Goal: Information Seeking & Learning: Understand process/instructions

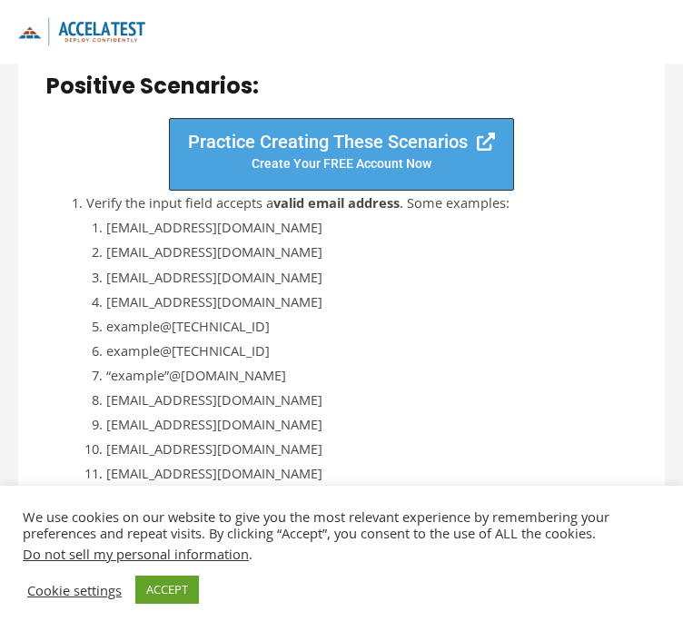
scroll to position [2089, 0]
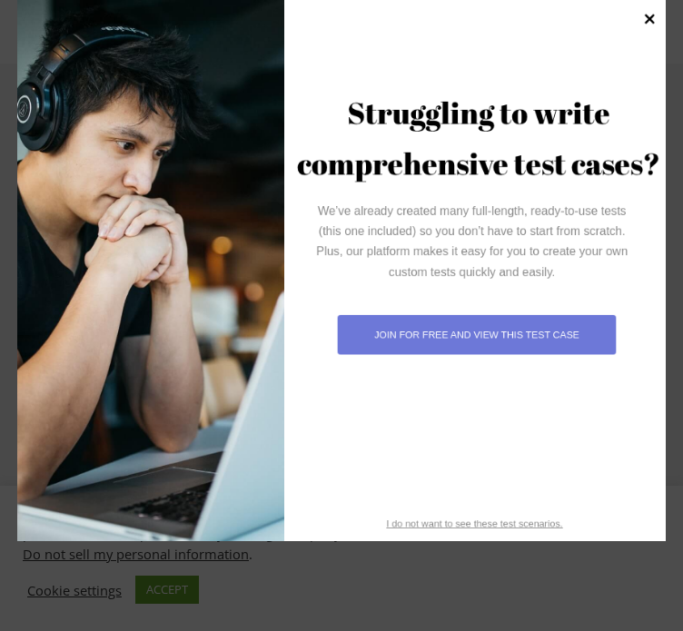
click at [648, 24] on icon at bounding box center [649, 19] width 20 height 20
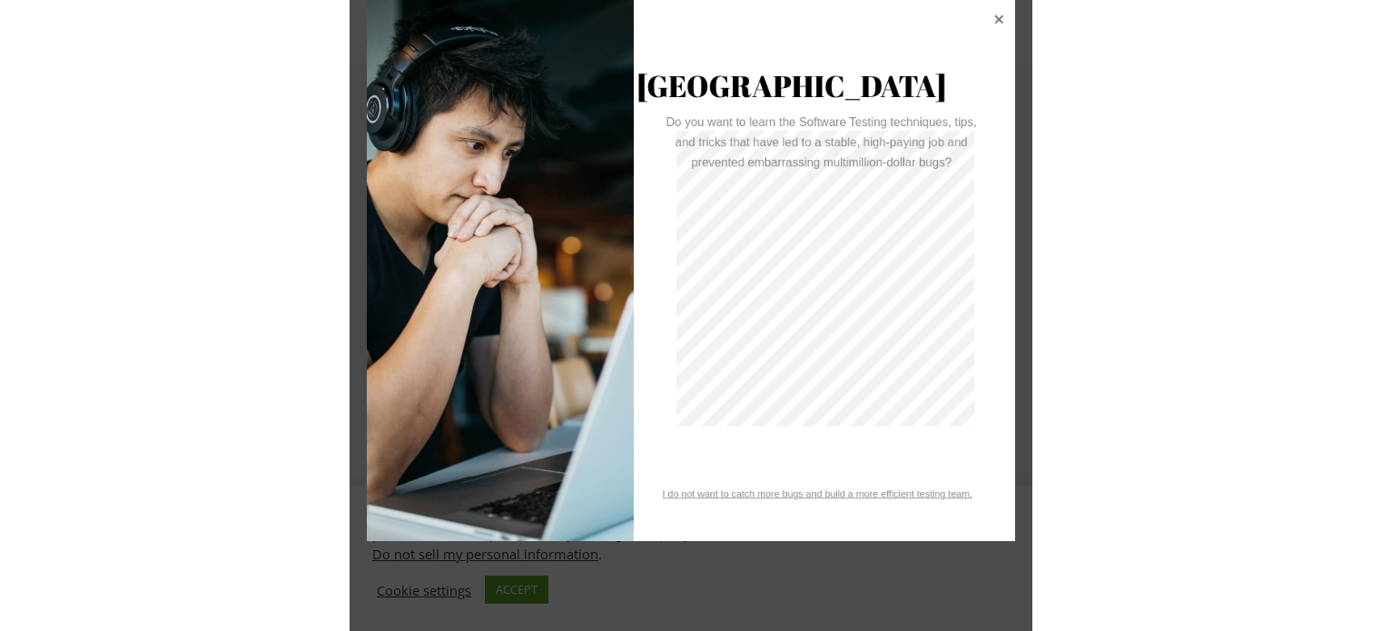
scroll to position [2062, 0]
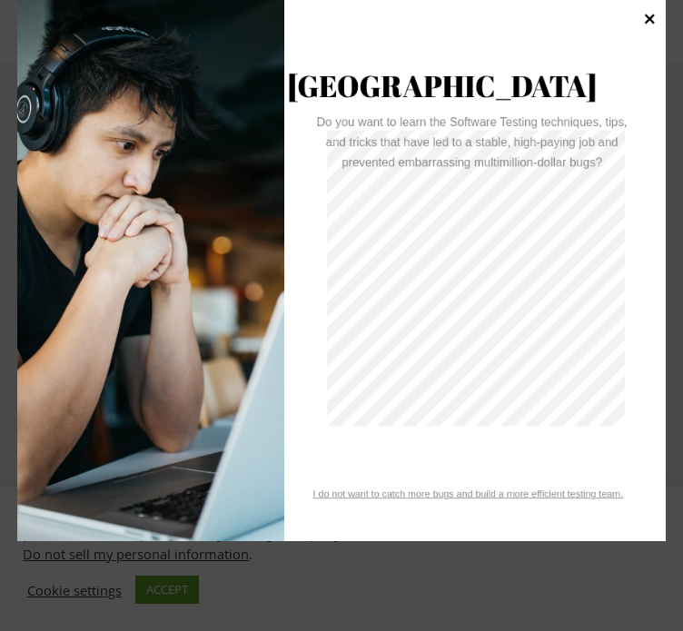
click at [660, 16] on div at bounding box center [649, 22] width 25 height 43
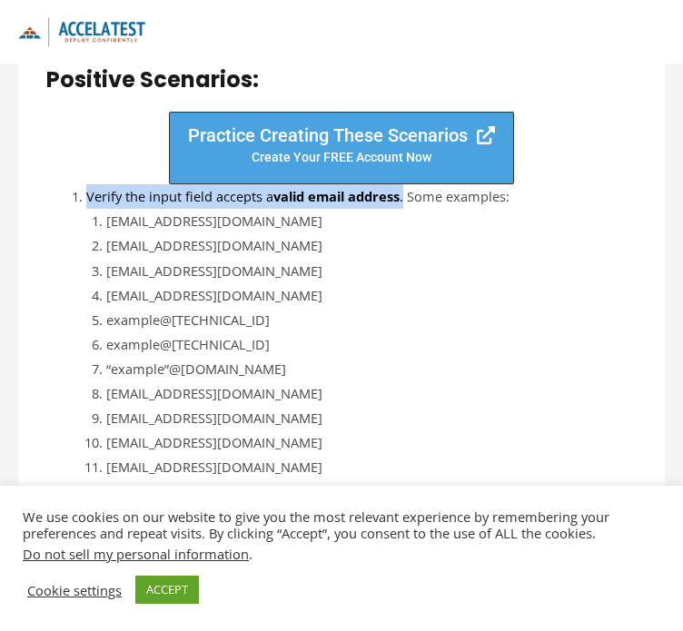
drag, startPoint x: 71, startPoint y: 159, endPoint x: 407, endPoint y: 166, distance: 336.1
click at [407, 184] on li "Verify the input field accepts a valid email address . Some examples: [EMAIL_AD…" at bounding box center [361, 418] width 550 height 468
copy li "Verify the input field accepts a valid email address ."
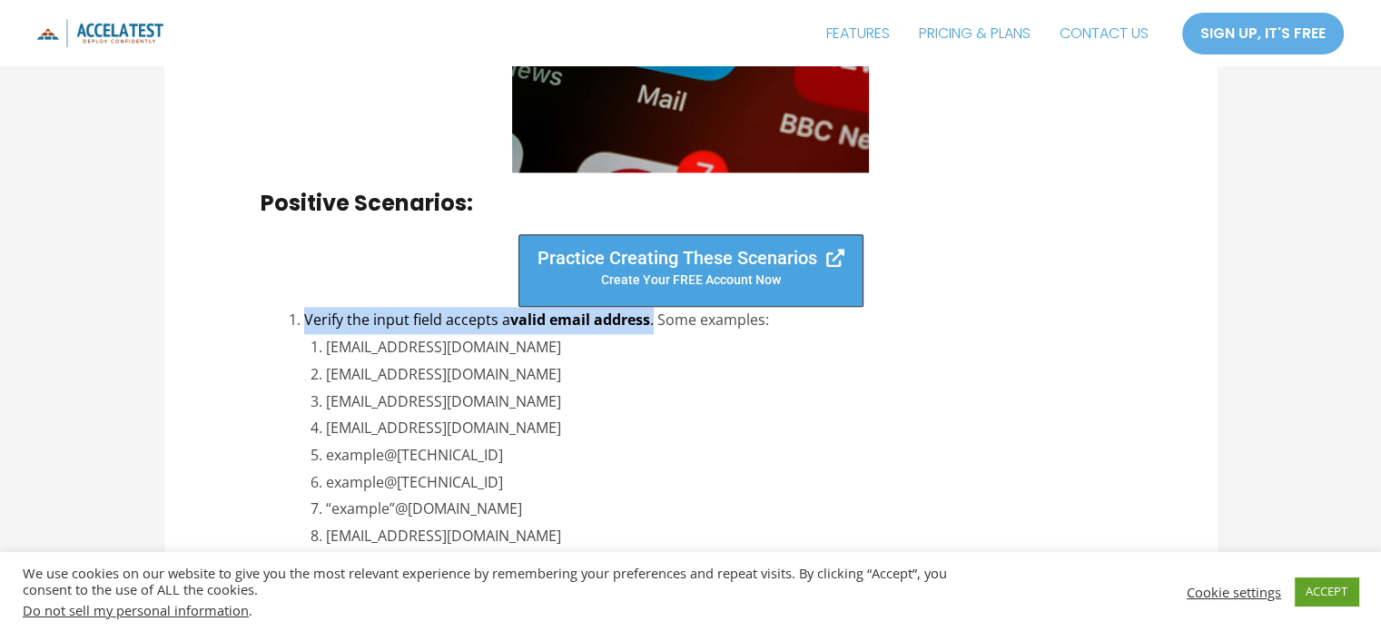
click at [376, 321] on li "Verify the input field accepts a valid email address . Some examples: [EMAIL_AD…" at bounding box center [712, 563] width 816 height 512
drag, startPoint x: 372, startPoint y: 319, endPoint x: 652, endPoint y: 327, distance: 279.8
click at [652, 327] on li "Verify the input field accepts a valid email address . Some examples: [EMAIL_AD…" at bounding box center [712, 563] width 816 height 512
copy li "input field accepts a valid email address"
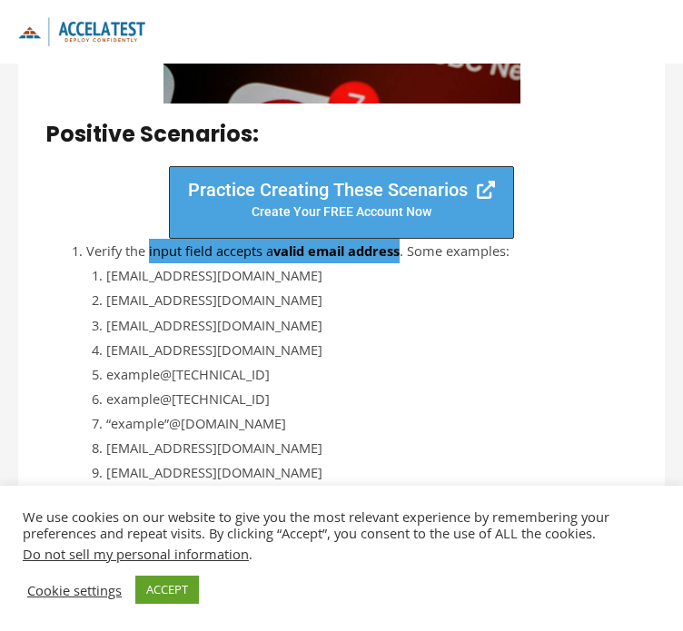
scroll to position [2006, 0]
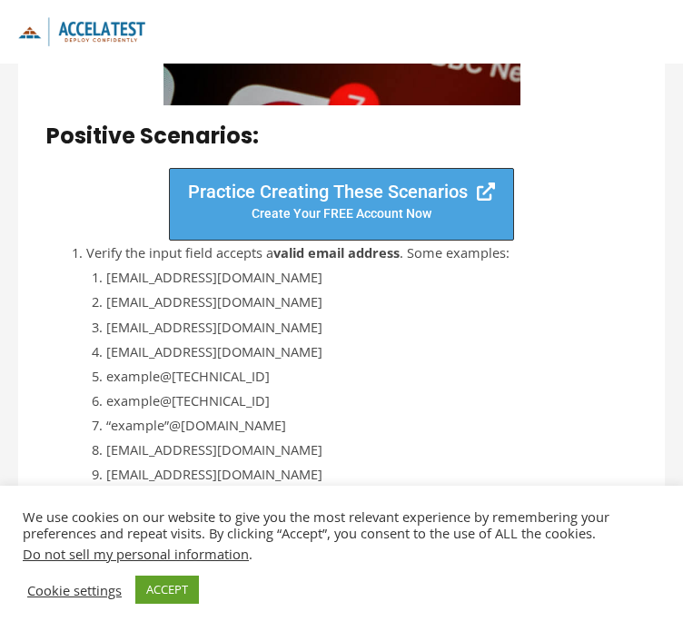
click at [64, 179] on div "Practice Creating These Scenarios Create your fREE account Now" at bounding box center [341, 204] width 590 height 73
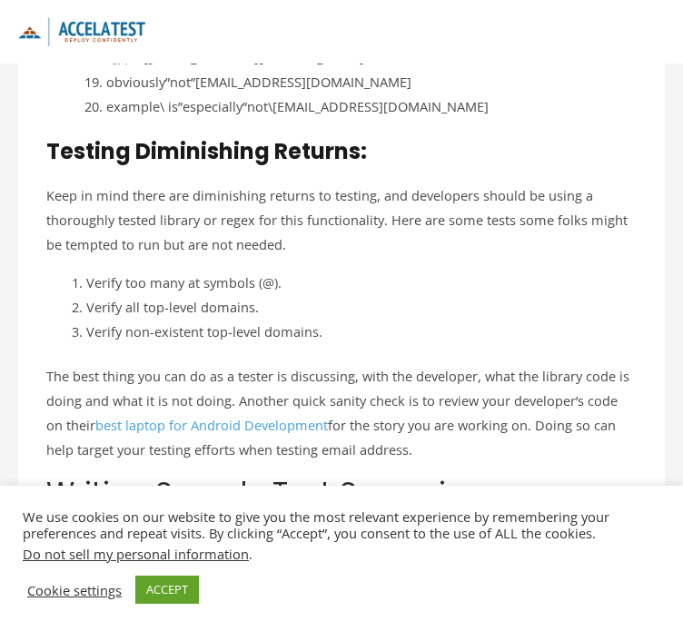
scroll to position [3779, 0]
click at [196, 365] on p "The best thing you can do as a tester is discussing, with the developer, what t…" at bounding box center [341, 414] width 590 height 98
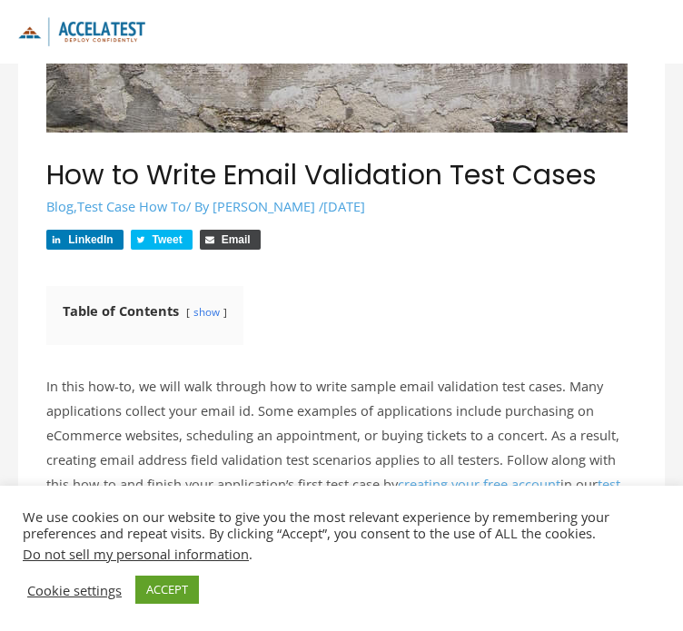
scroll to position [0, 0]
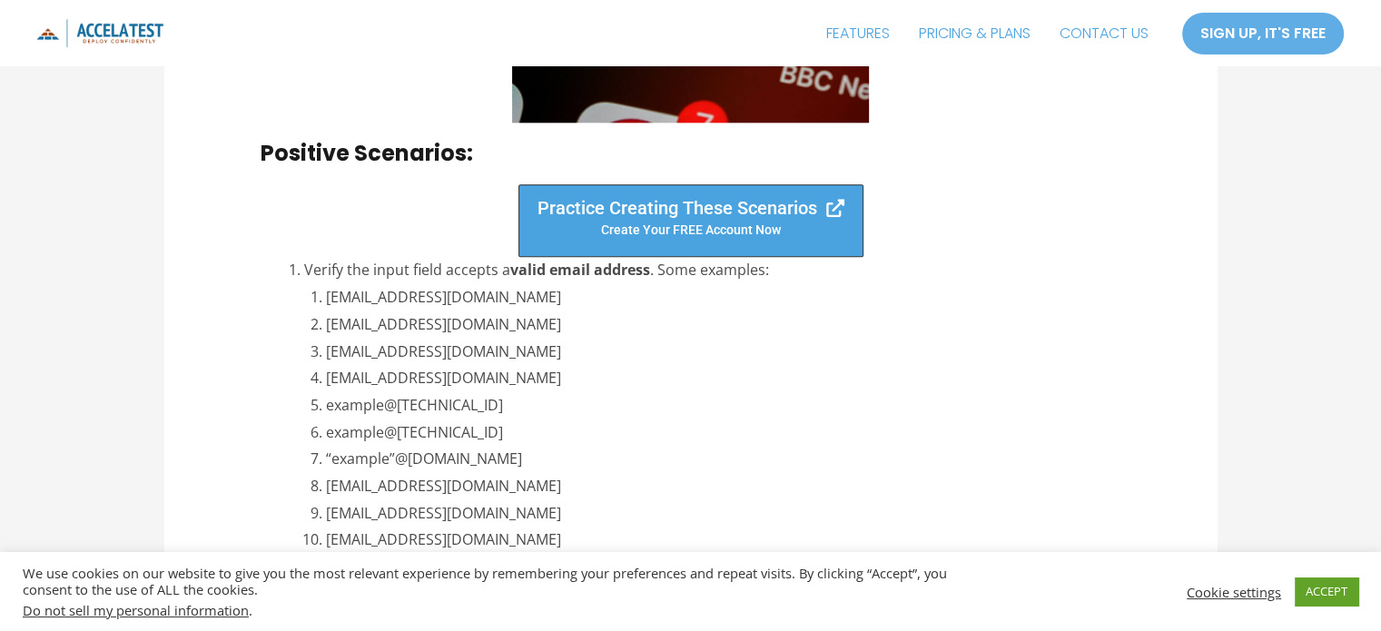
scroll to position [2270, 0]
